Goal: Find specific page/section: Find specific page/section

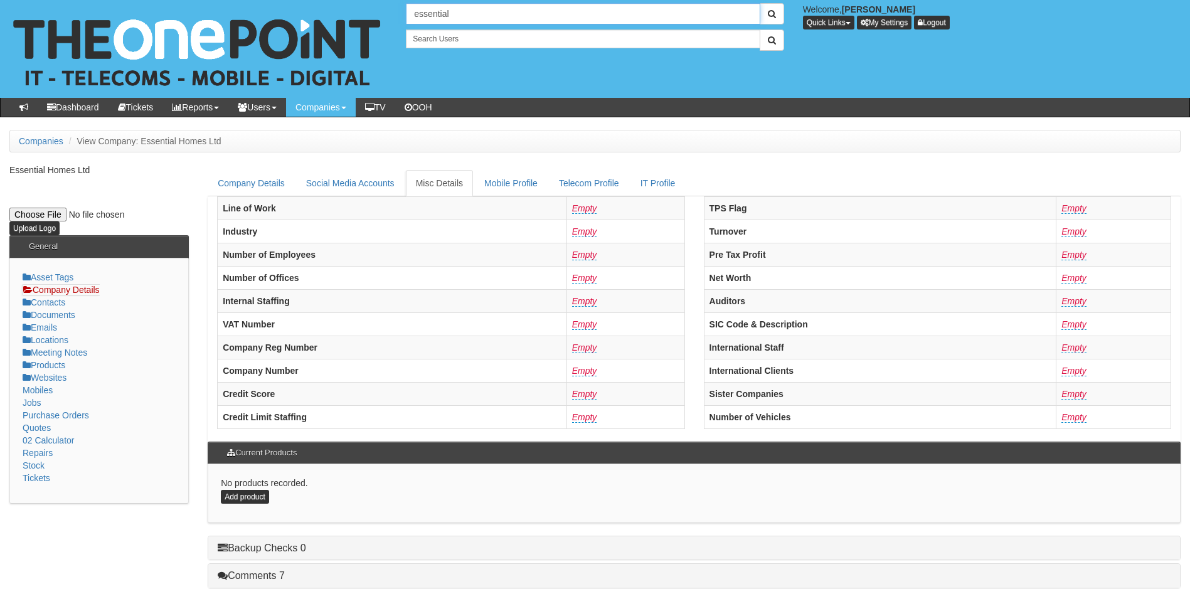
drag, startPoint x: 460, startPoint y: 14, endPoint x: 395, endPoint y: 14, distance: 64.6
click at [395, 14] on div "30 results are available, use up and down arrow keys to navigate. essential Wel…" at bounding box center [595, 49] width 1209 height 98
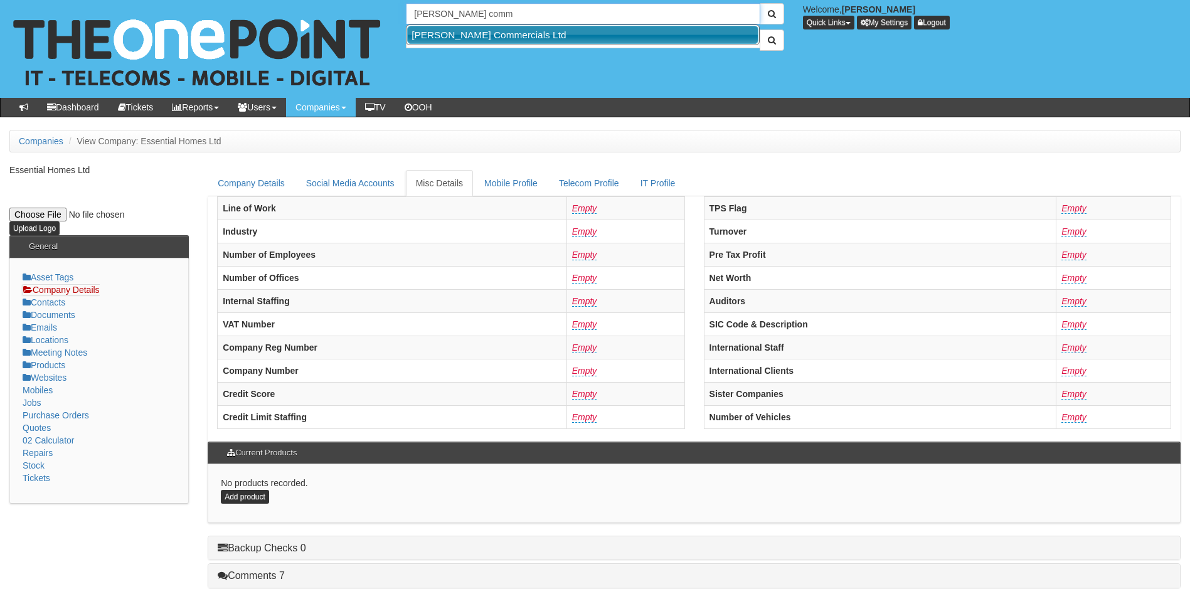
click at [463, 35] on link "[PERSON_NAME] Commercials Ltd" at bounding box center [582, 35] width 351 height 18
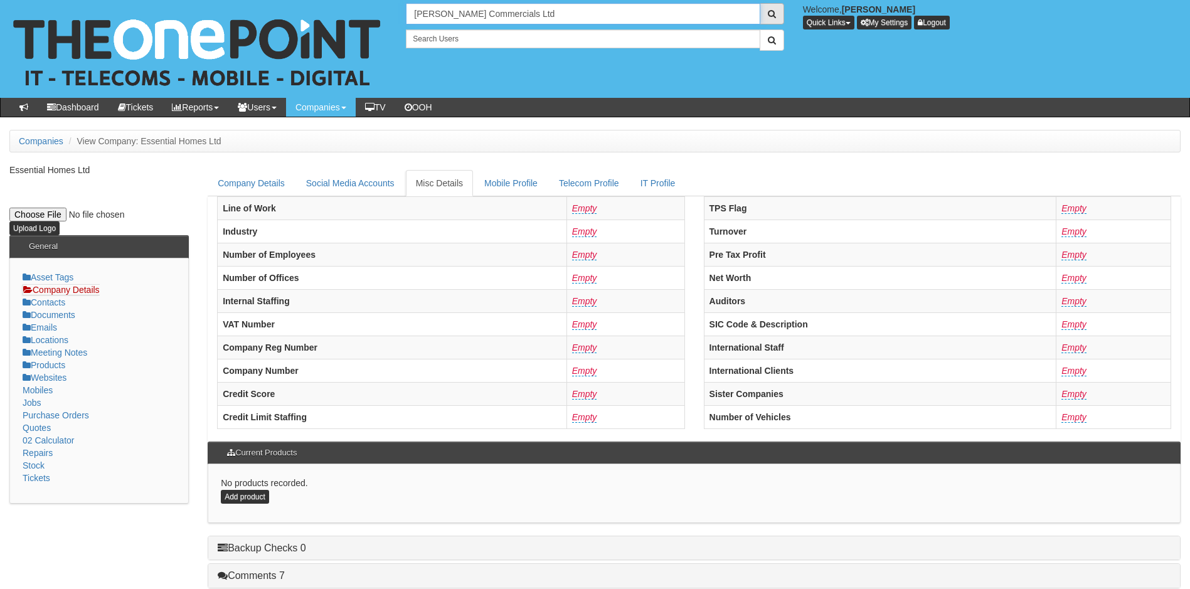
type input "[PERSON_NAME] Commercials Ltd"
click at [768, 13] on span "submit" at bounding box center [772, 13] width 8 height 9
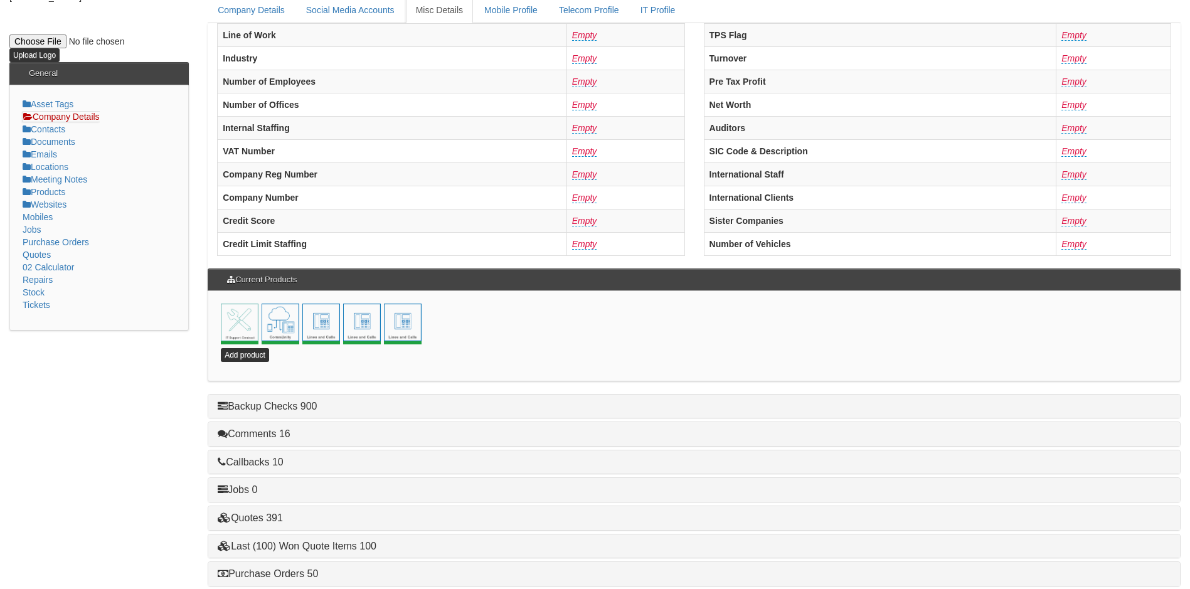
scroll to position [270, 0]
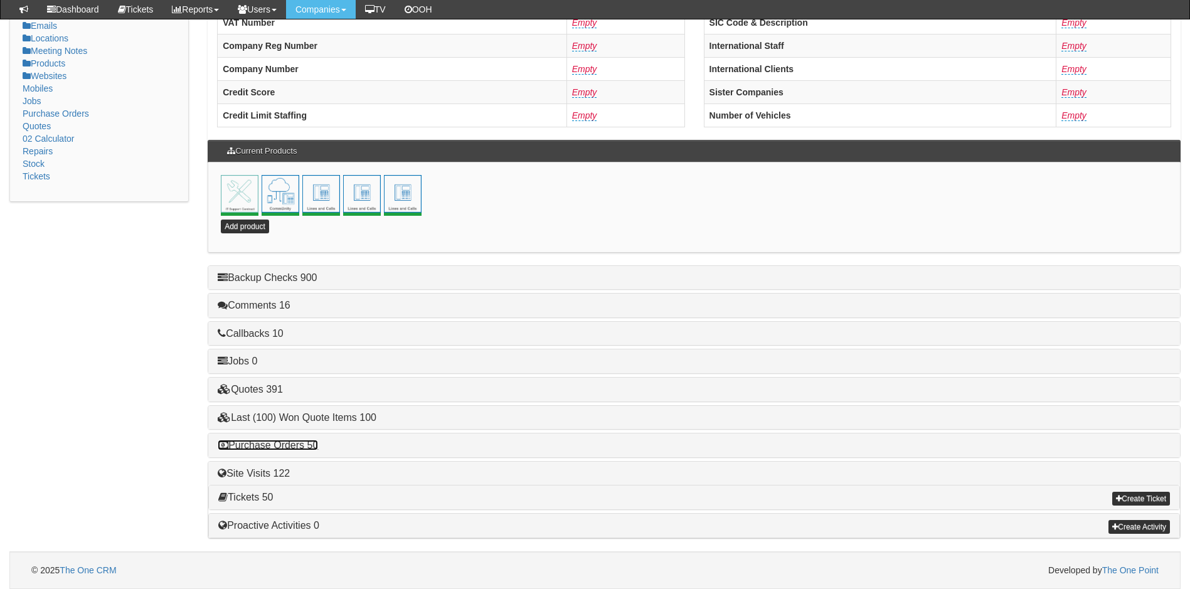
click at [274, 447] on link "Purchase Orders 50" at bounding box center [268, 445] width 100 height 11
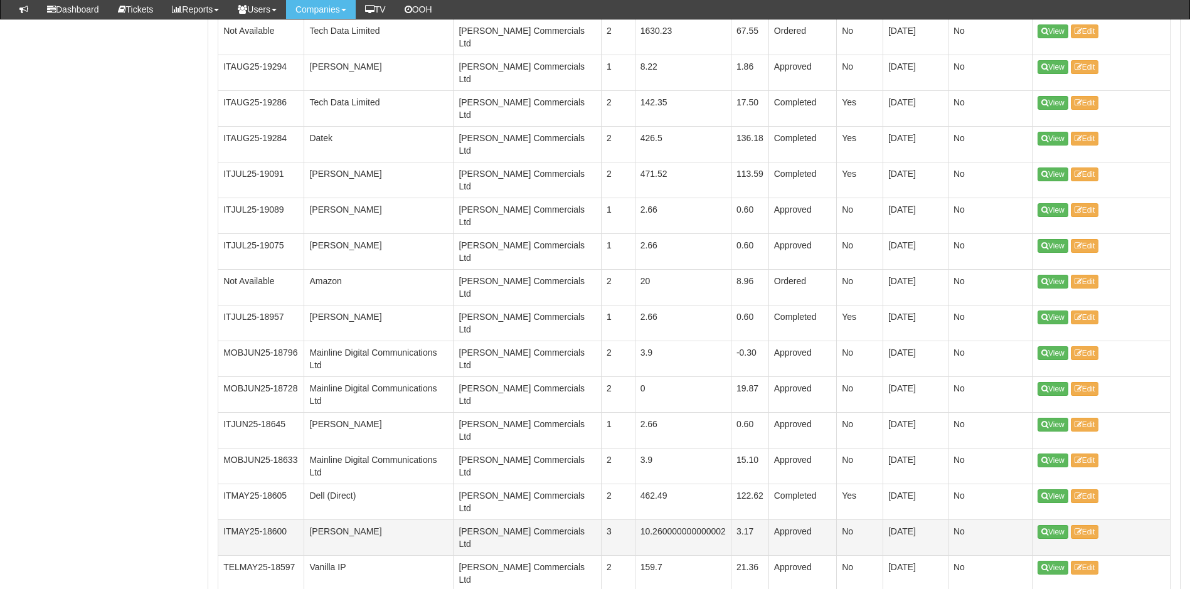
scroll to position [646, 0]
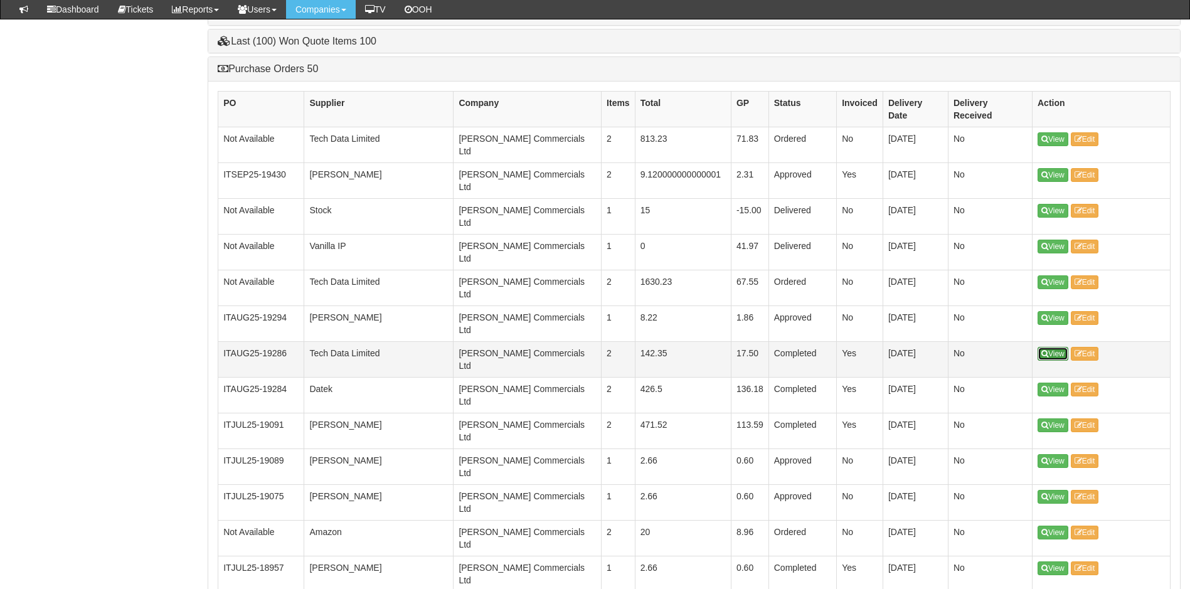
click at [1056, 347] on link "View" at bounding box center [1053, 354] width 31 height 14
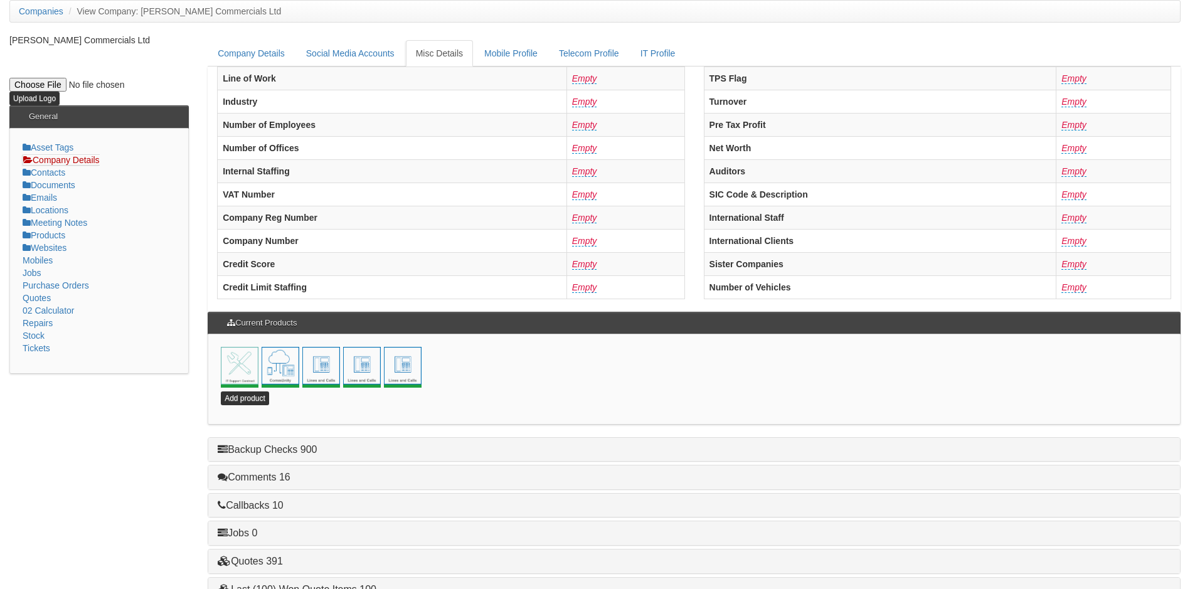
scroll to position [270, 0]
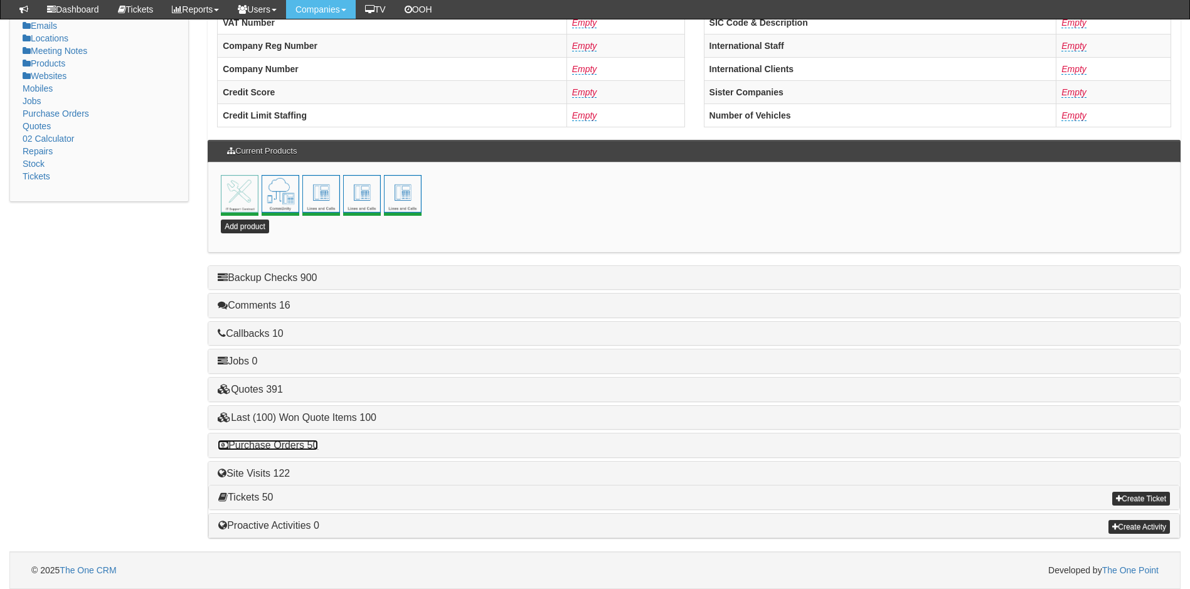
click at [280, 447] on link "Purchase Orders 50" at bounding box center [268, 445] width 100 height 11
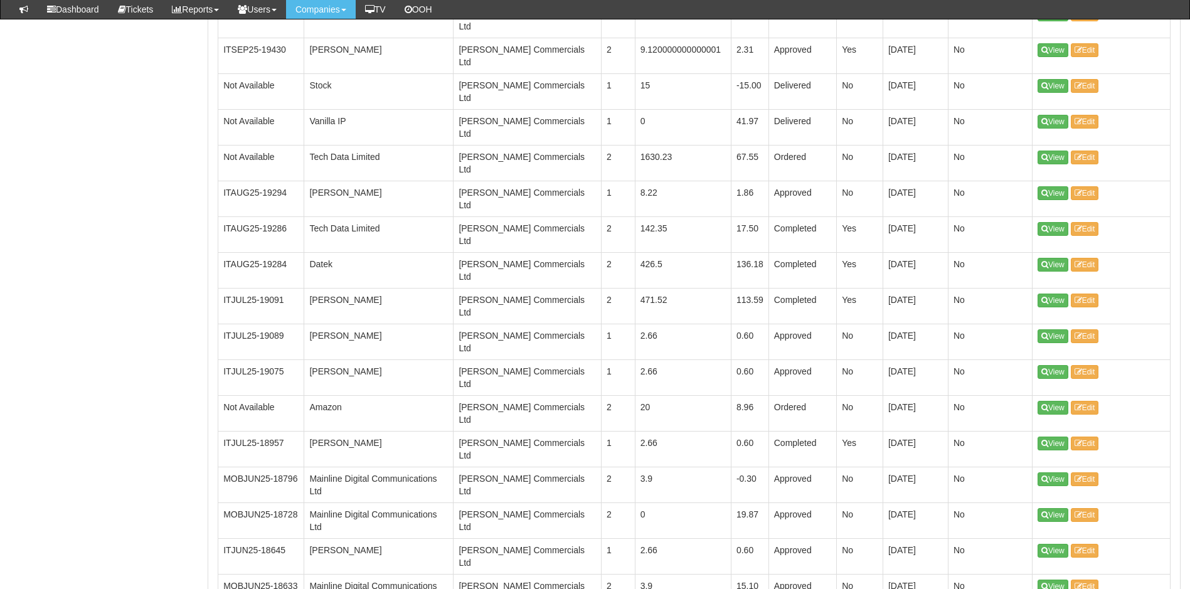
scroll to position [772, 0]
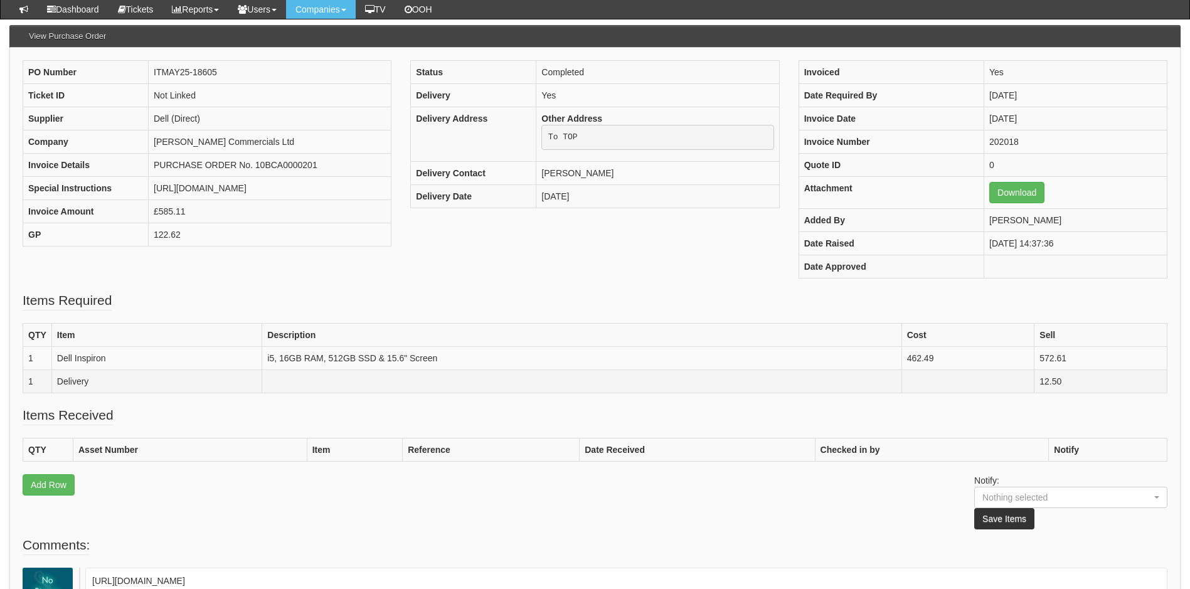
scroll to position [125, 0]
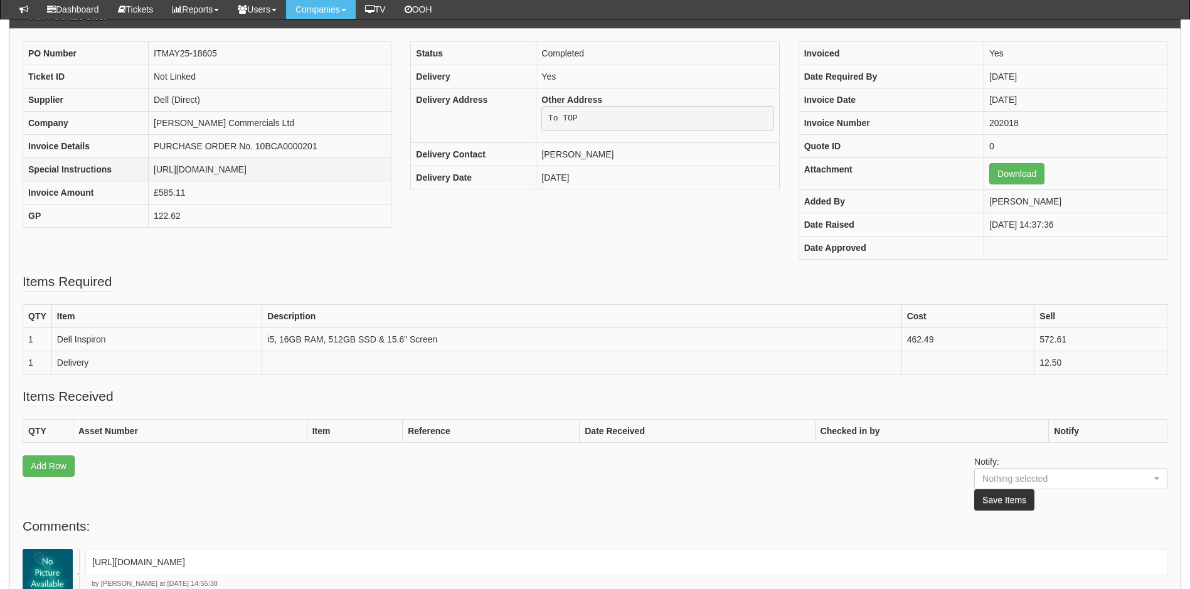
drag, startPoint x: 306, startPoint y: 183, endPoint x: 154, endPoint y: 169, distance: 151.9
click at [154, 169] on td "[URL][DOMAIN_NAME]" at bounding box center [270, 169] width 243 height 23
copy td "[URL][DOMAIN_NAME]"
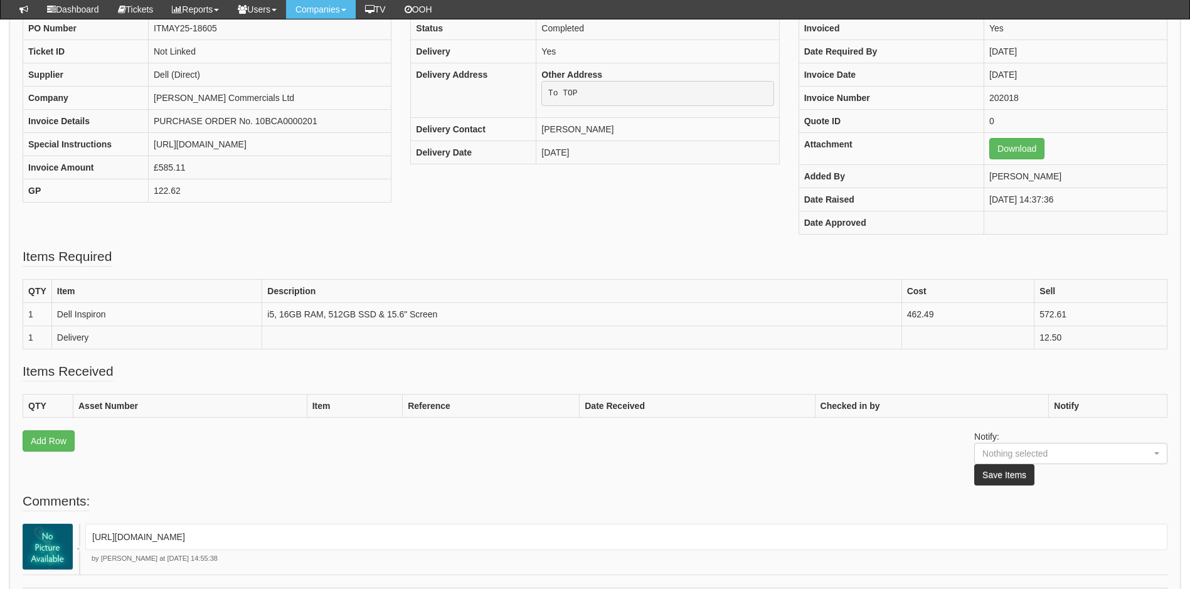
scroll to position [154, 0]
